Goal: Information Seeking & Learning: Check status

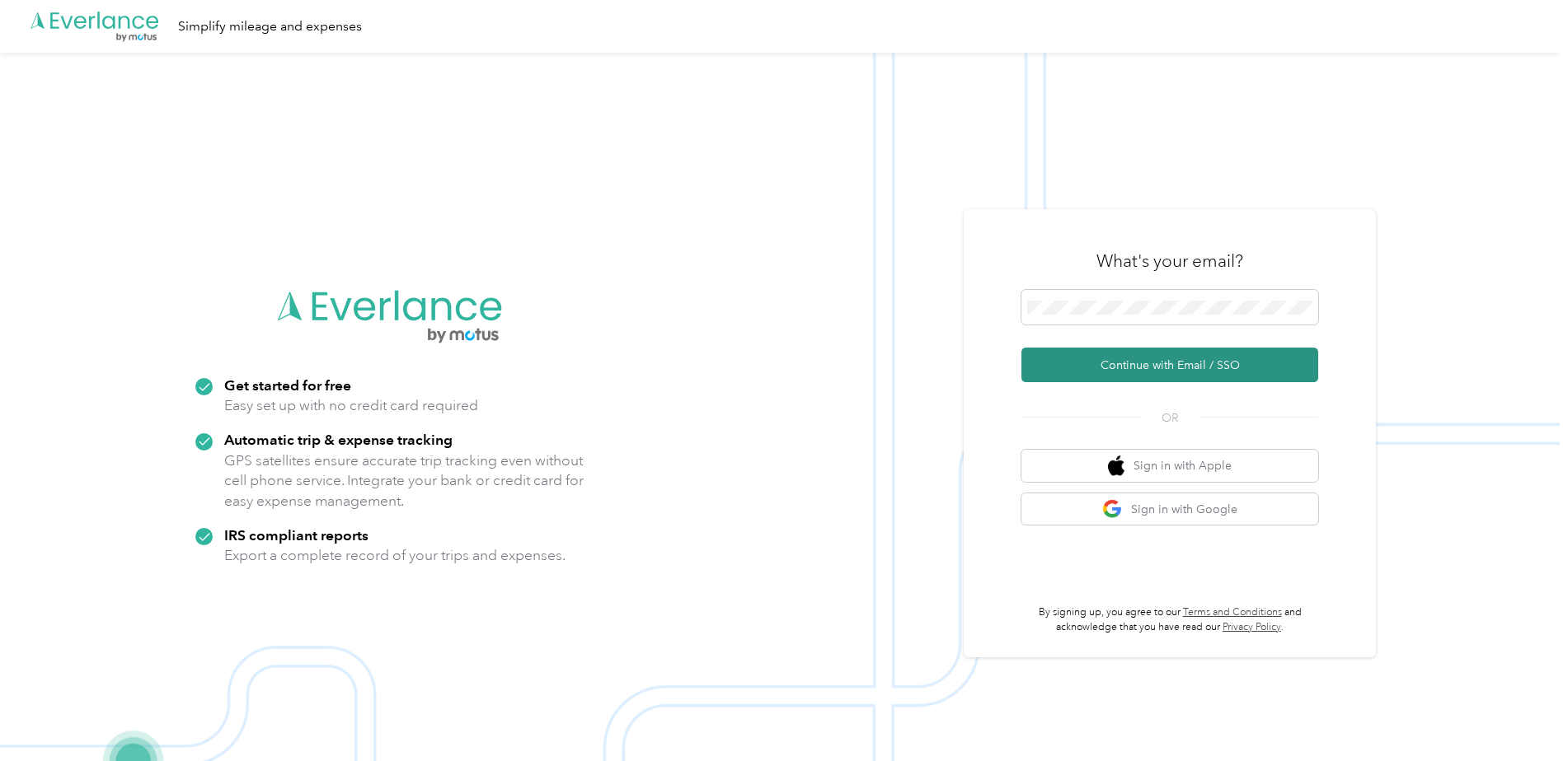
click at [1093, 364] on button "Continue with Email / SSO" at bounding box center [1170, 365] width 297 height 34
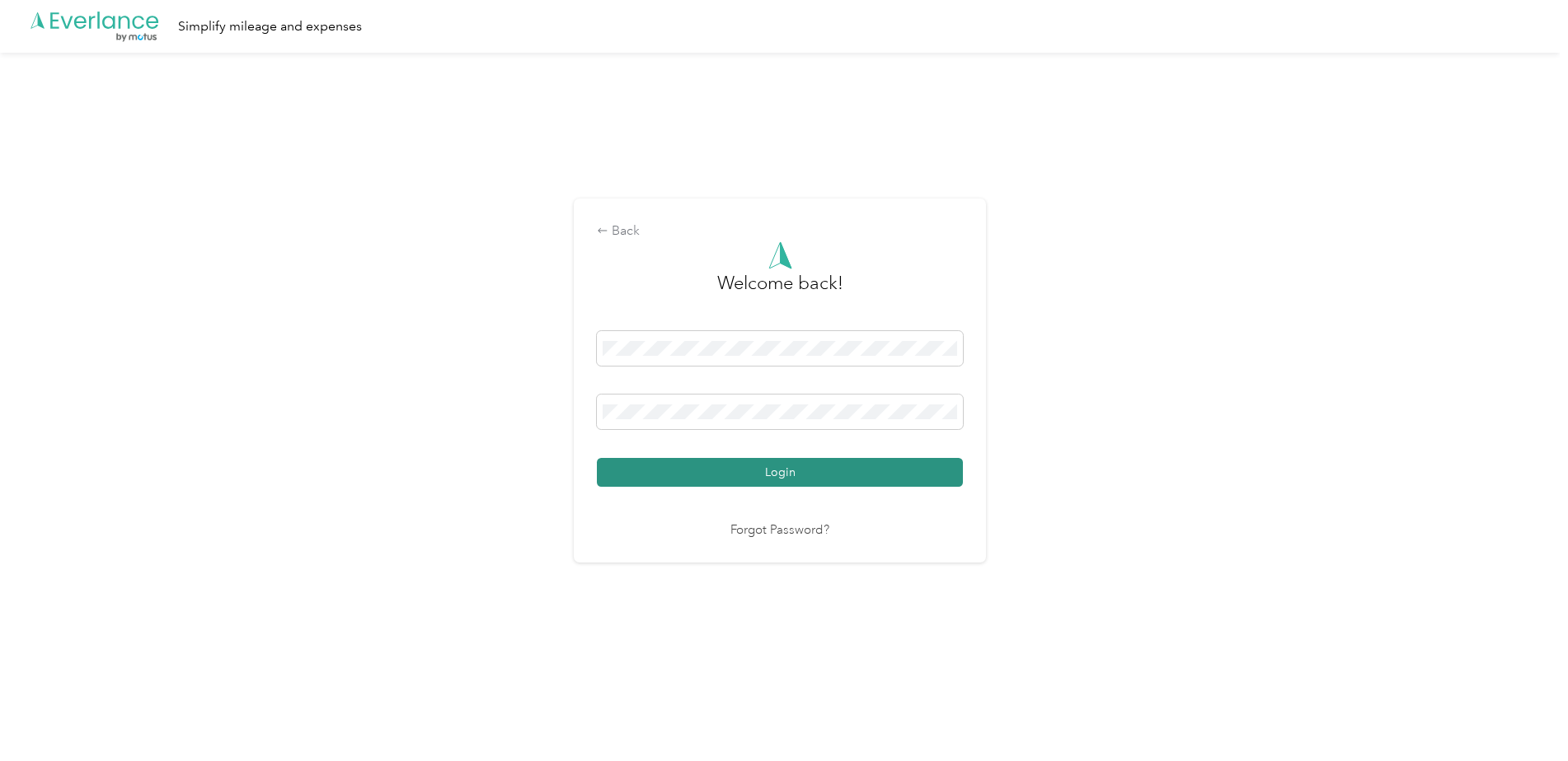
click at [754, 469] on button "Login" at bounding box center [779, 472] width 366 height 29
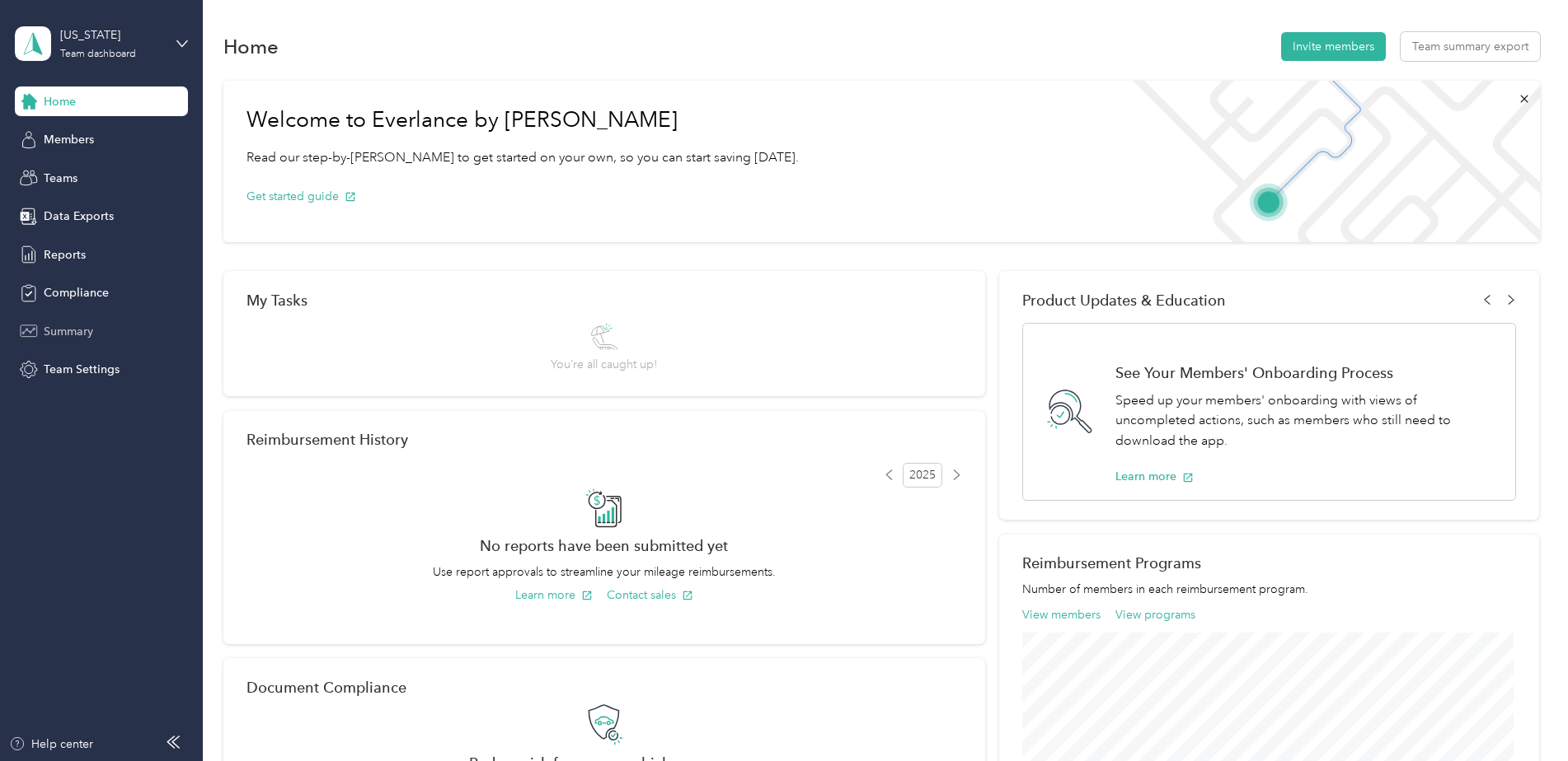
click at [76, 323] on span "Summary" at bounding box center [68, 331] width 50 height 17
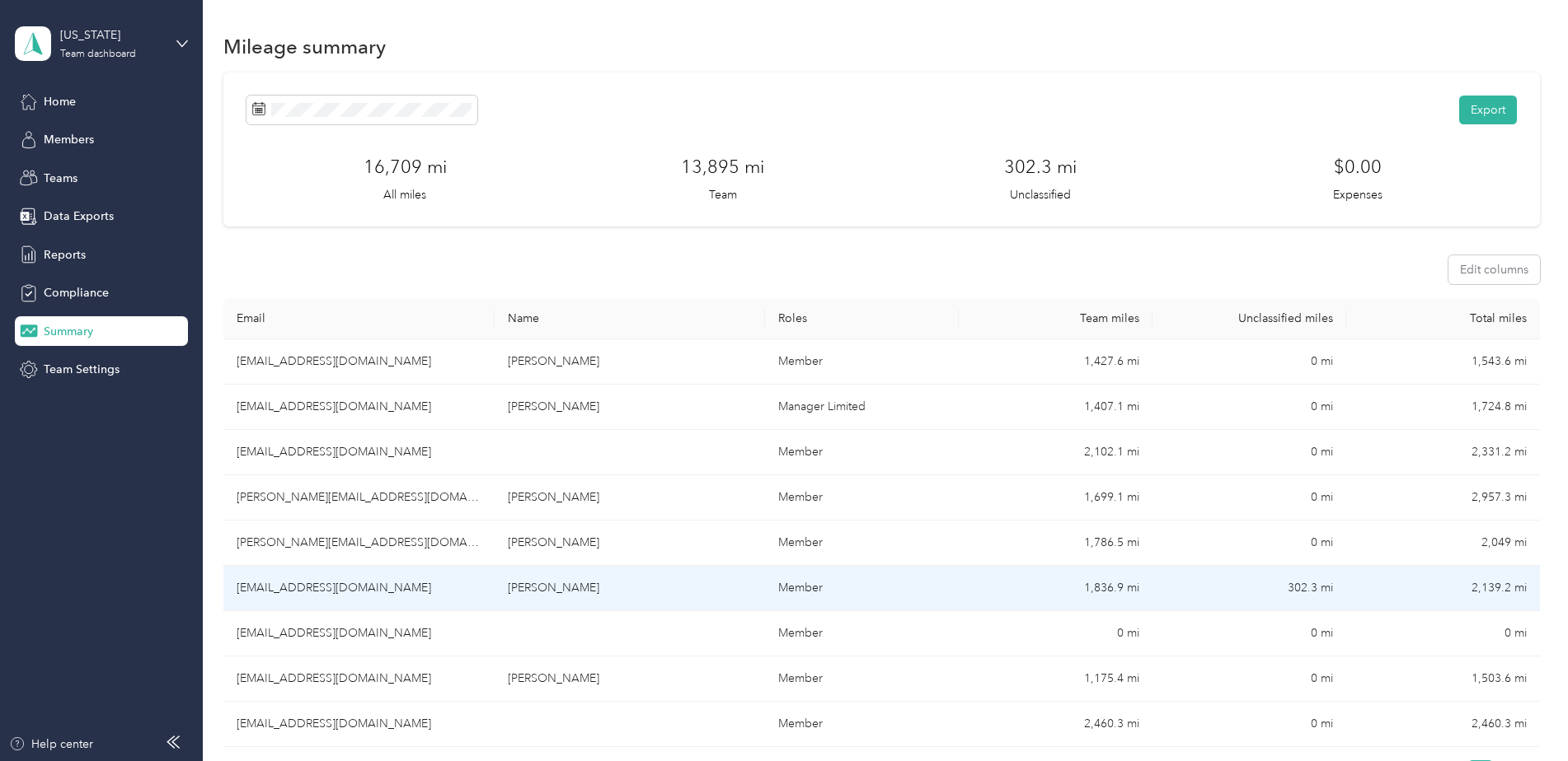
click at [1104, 588] on td "1,836.9 mi" at bounding box center [1056, 589] width 194 height 45
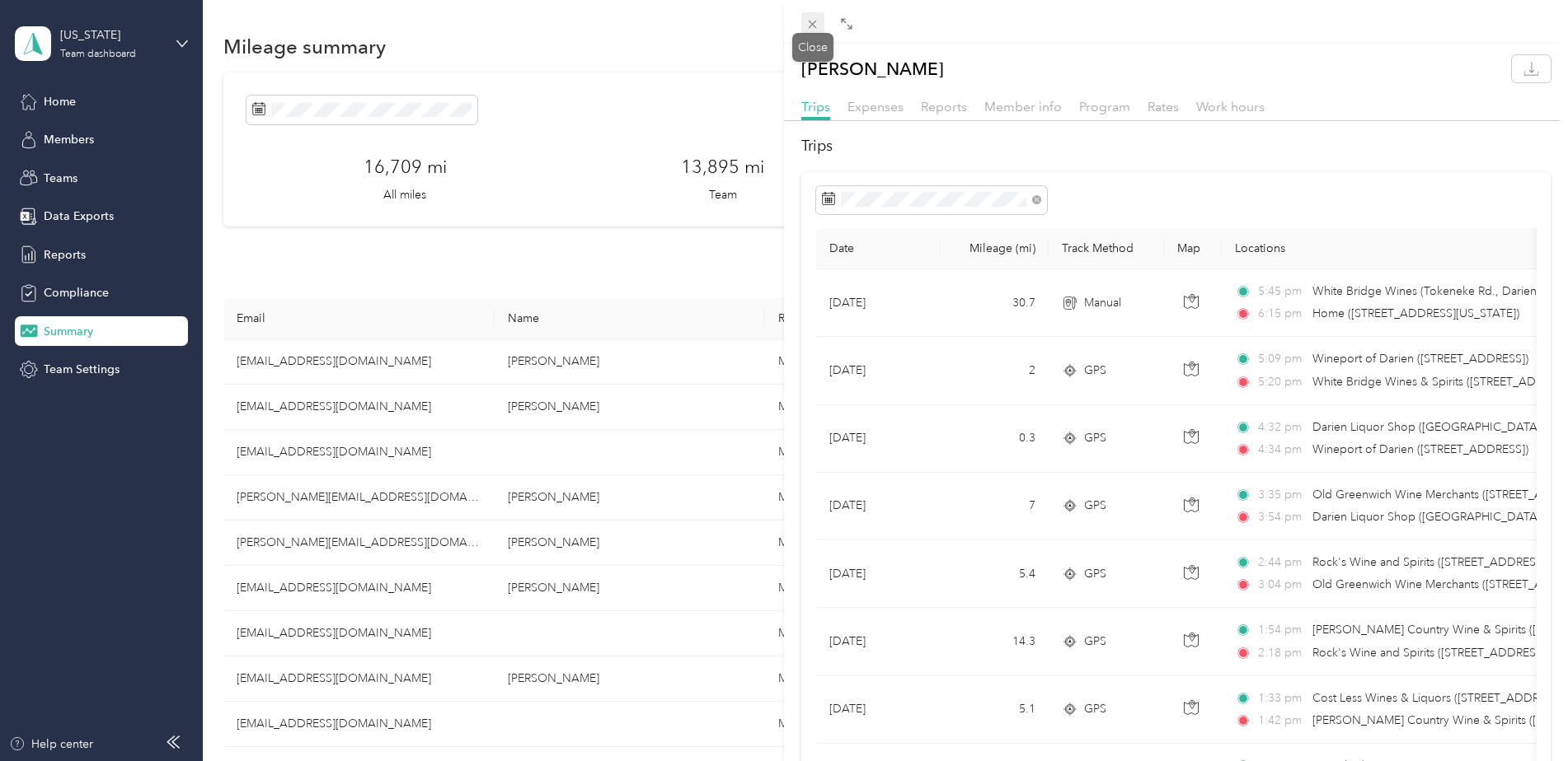
click at [807, 22] on icon at bounding box center [812, 24] width 14 height 14
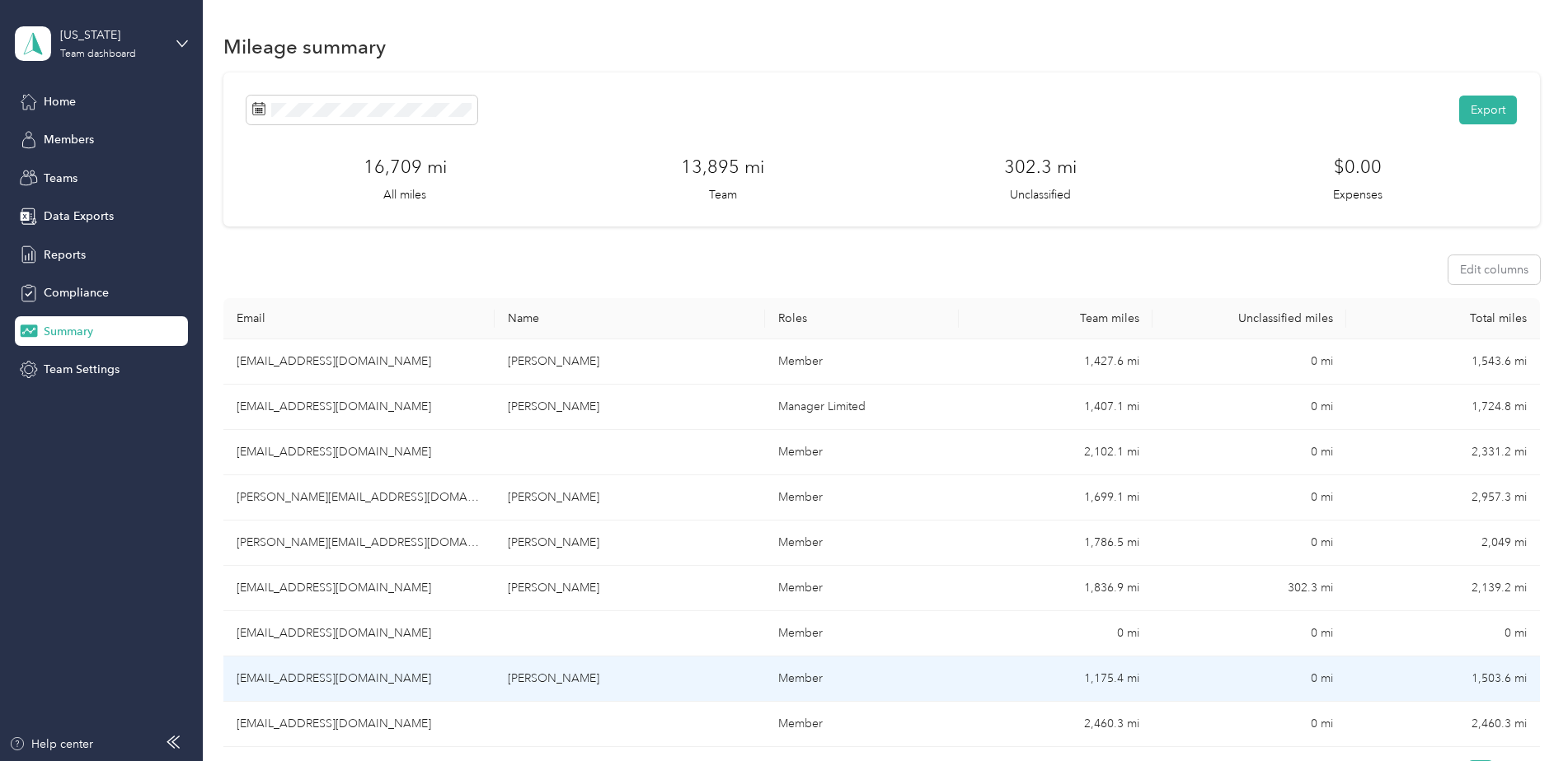
click at [1100, 679] on td "1,175.4 mi" at bounding box center [1056, 680] width 194 height 45
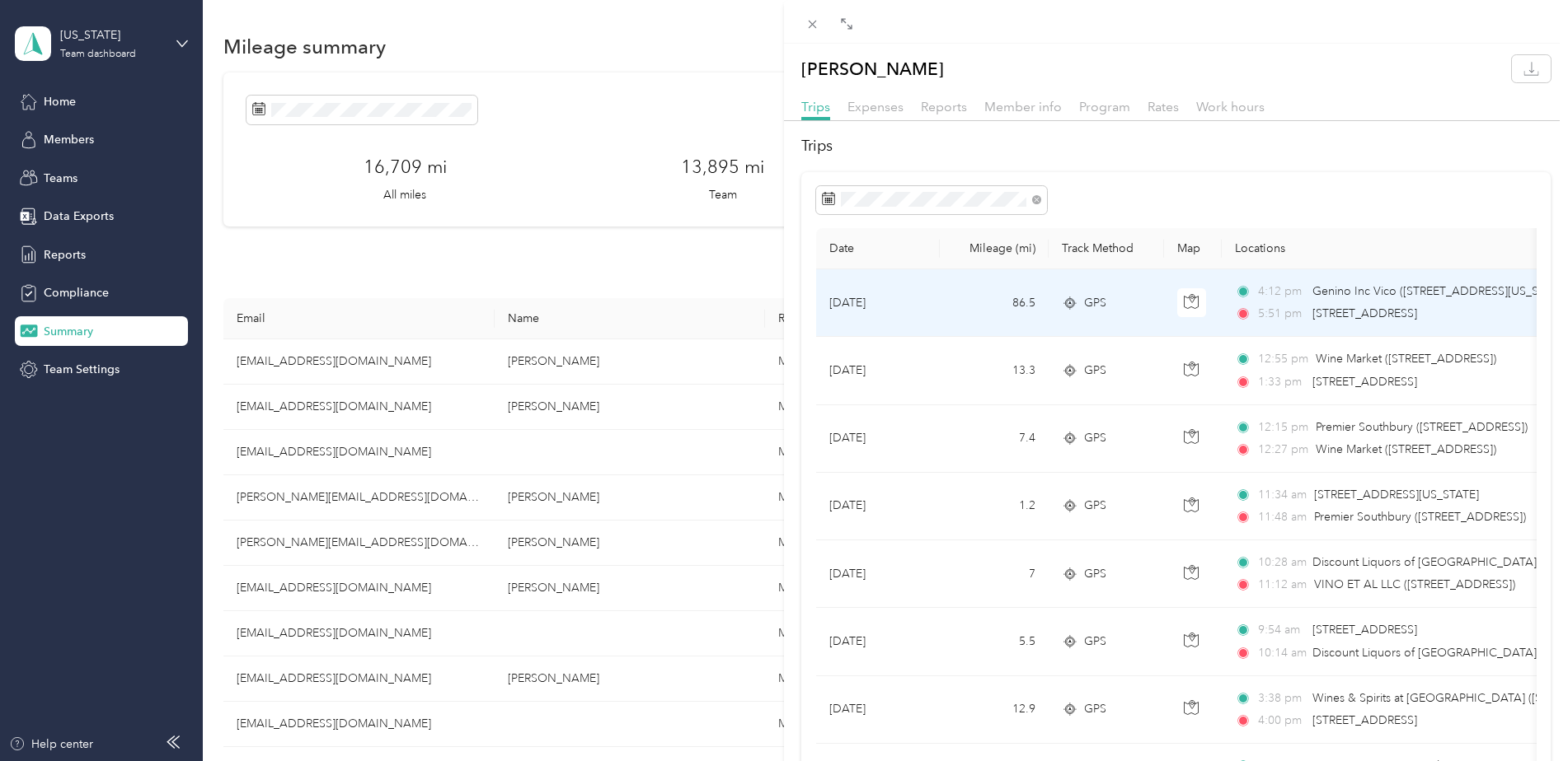
click at [1391, 303] on div "4:12 pm Genino Inc Vico ([STREET_ADDRESS][US_STATE]) 5:51 pm [STREET_ADDRESS]" at bounding box center [1408, 302] width 346 height 41
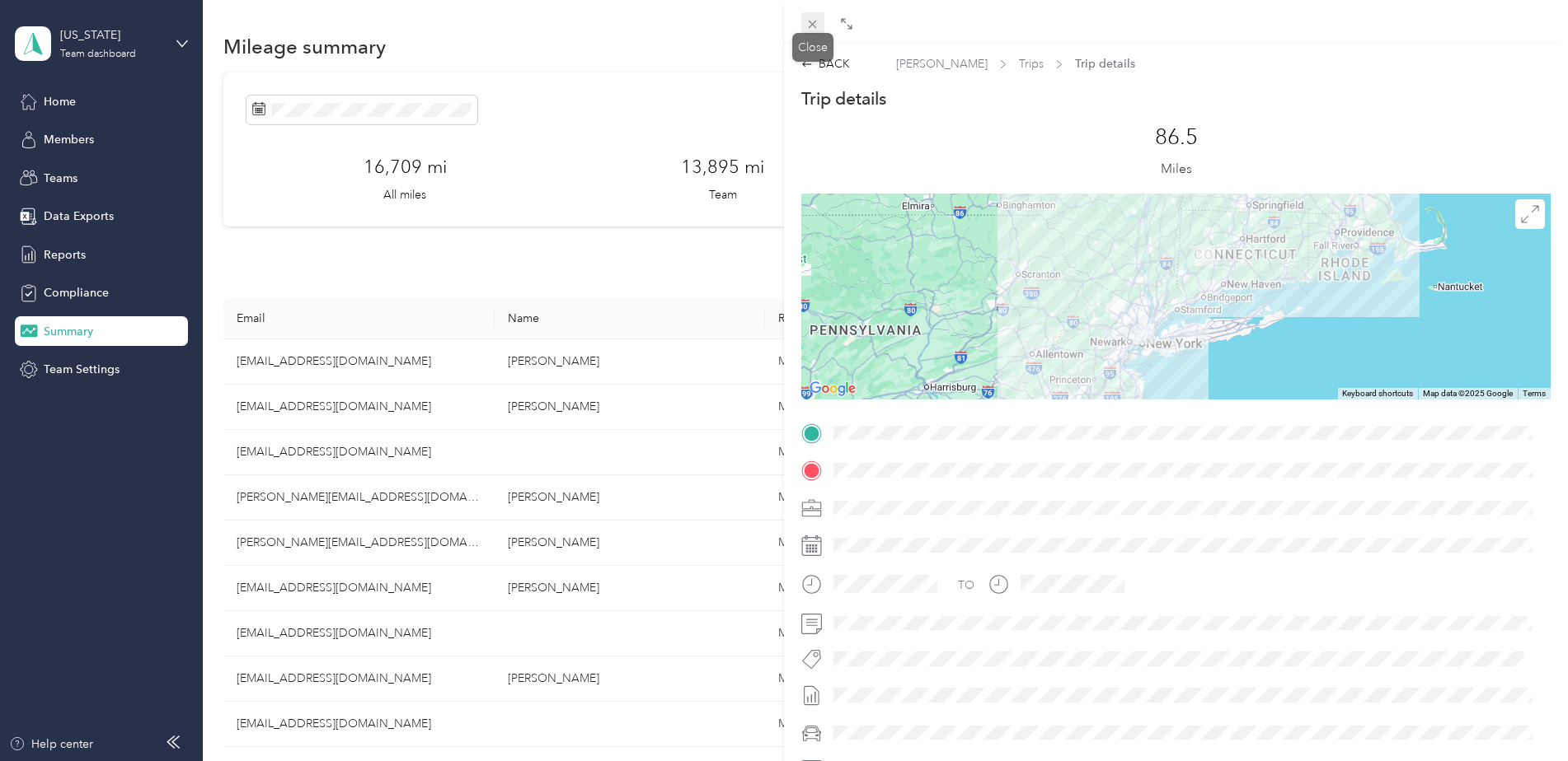
click at [809, 24] on icon at bounding box center [812, 24] width 14 height 14
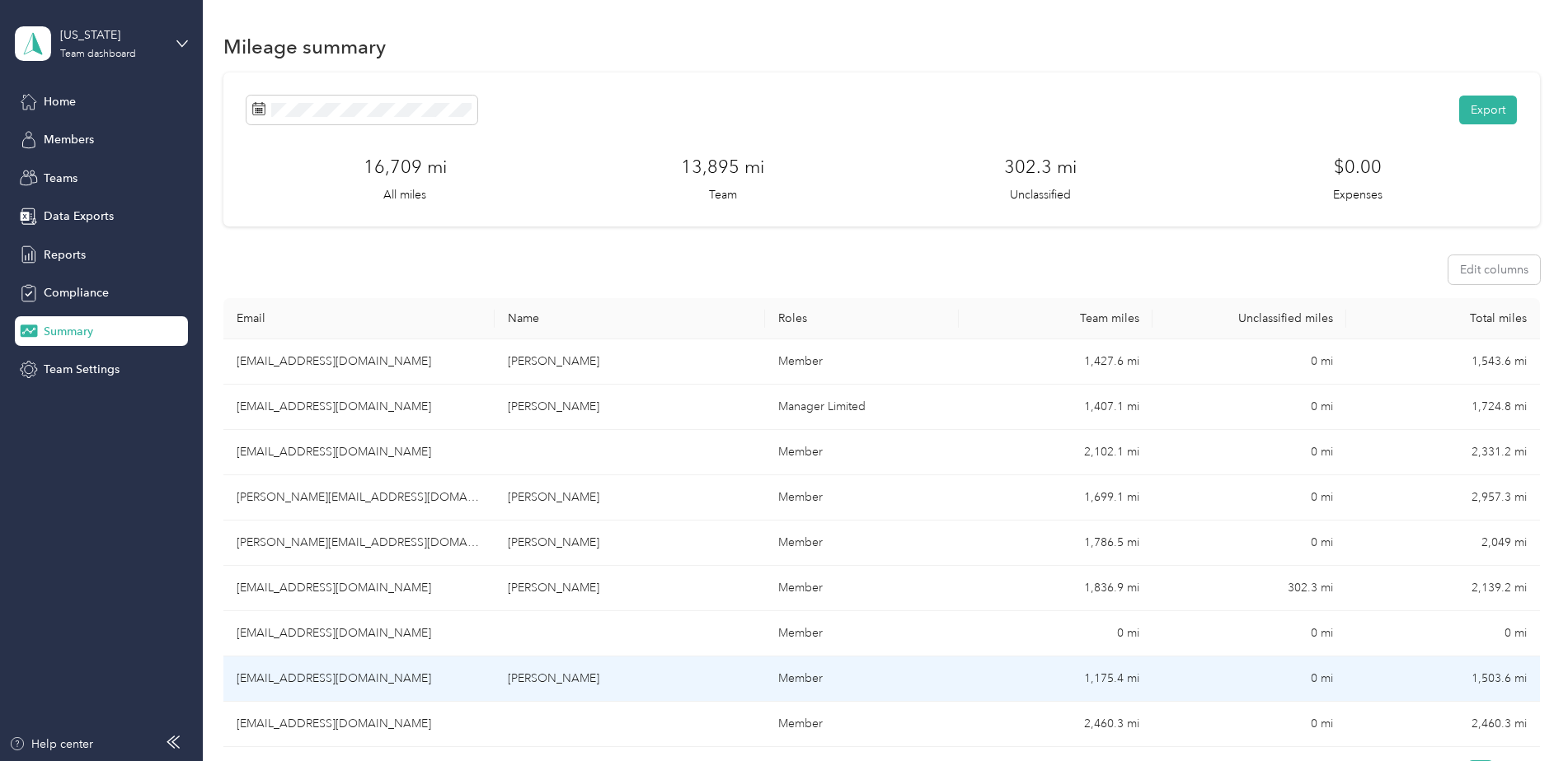
click at [1099, 678] on td "1,175.4 mi" at bounding box center [1056, 680] width 194 height 45
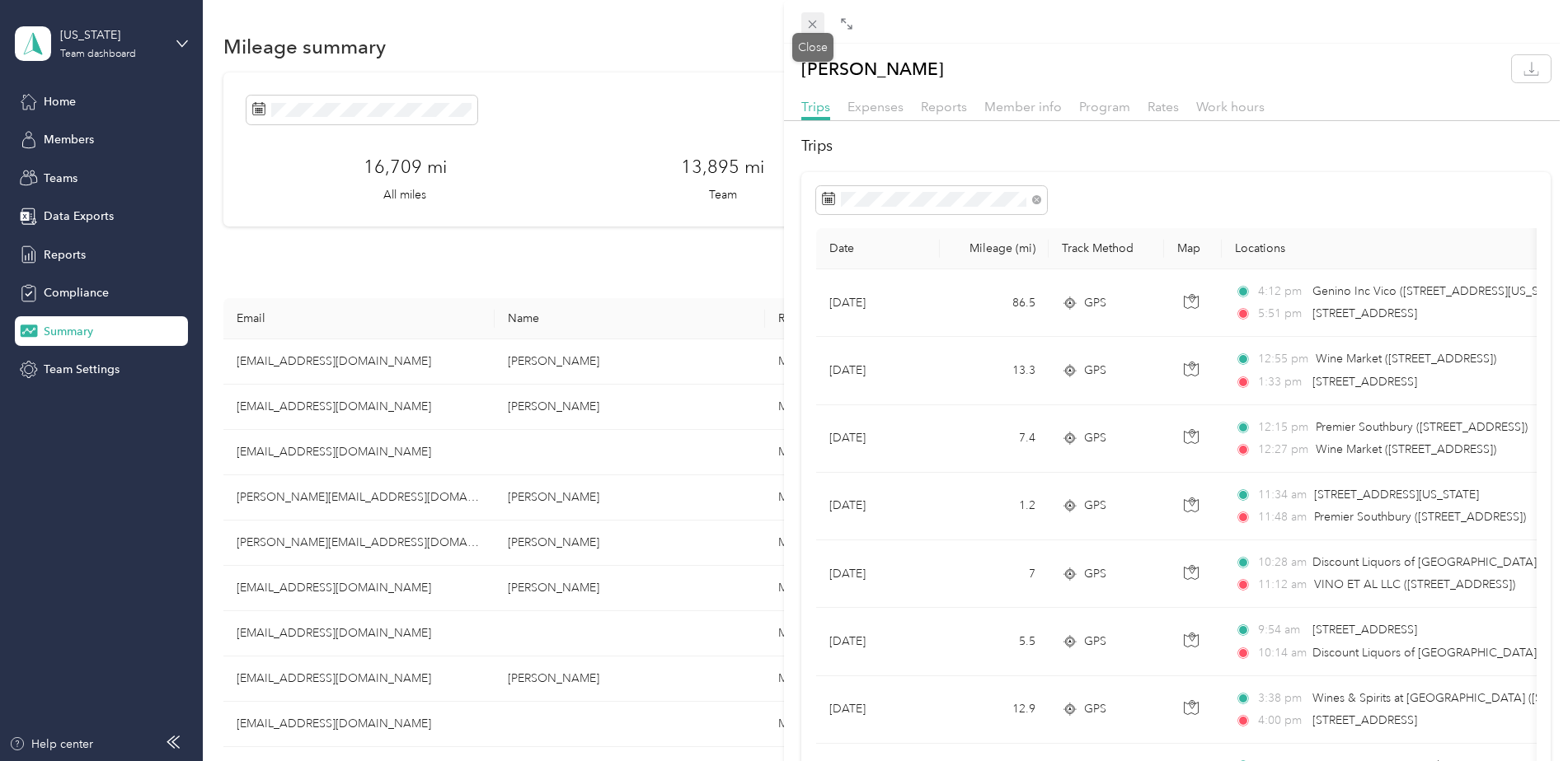
click at [812, 21] on icon at bounding box center [812, 24] width 14 height 14
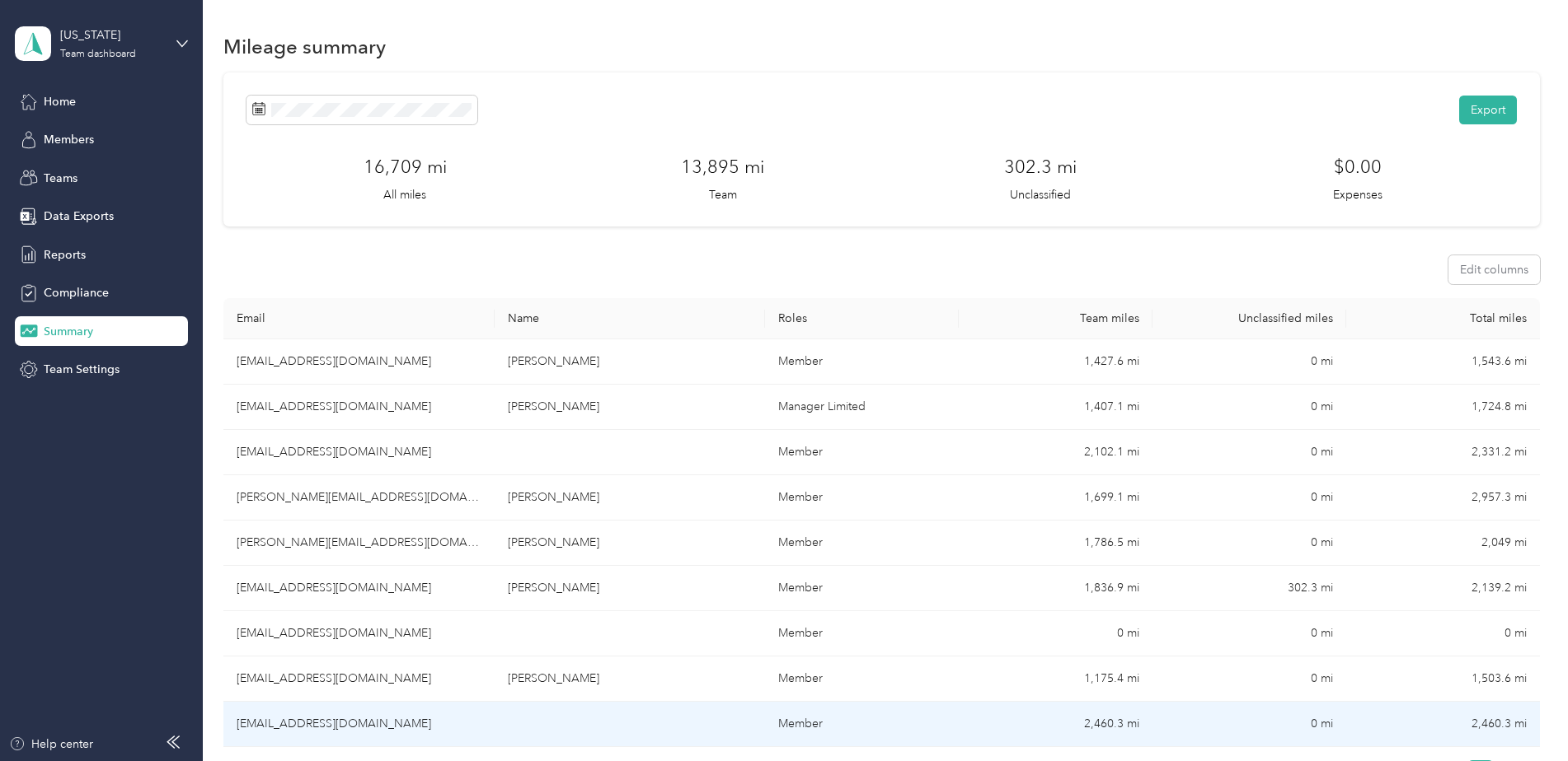
click at [1098, 723] on td "2,460.3 mi" at bounding box center [1056, 725] width 194 height 45
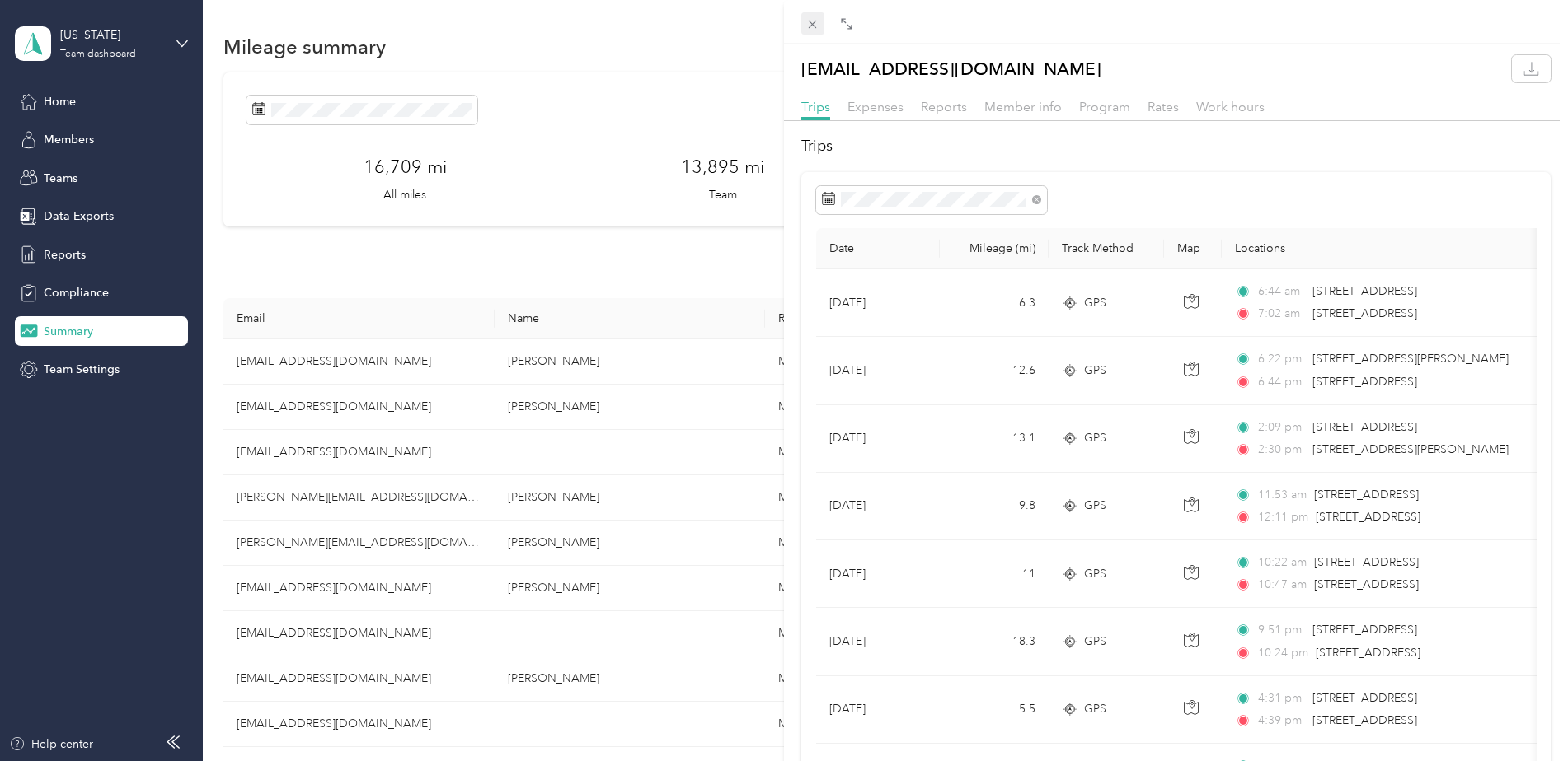
click at [805, 15] on span at bounding box center [812, 24] width 23 height 23
